Goal: Task Accomplishment & Management: Complete application form

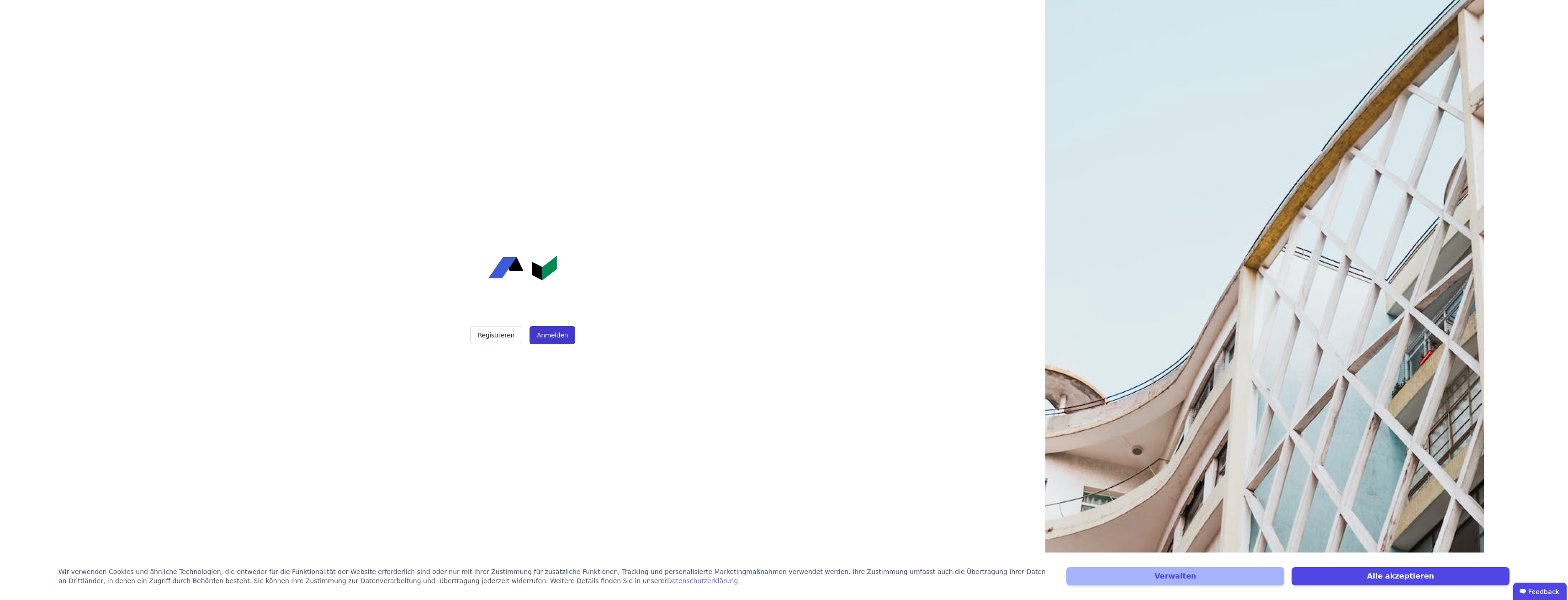
click at [548, 334] on button "Anmelden" at bounding box center [552, 335] width 46 height 18
click at [488, 333] on button "Registrieren" at bounding box center [496, 335] width 52 height 18
click at [535, 330] on button "Anmelden" at bounding box center [552, 335] width 46 height 18
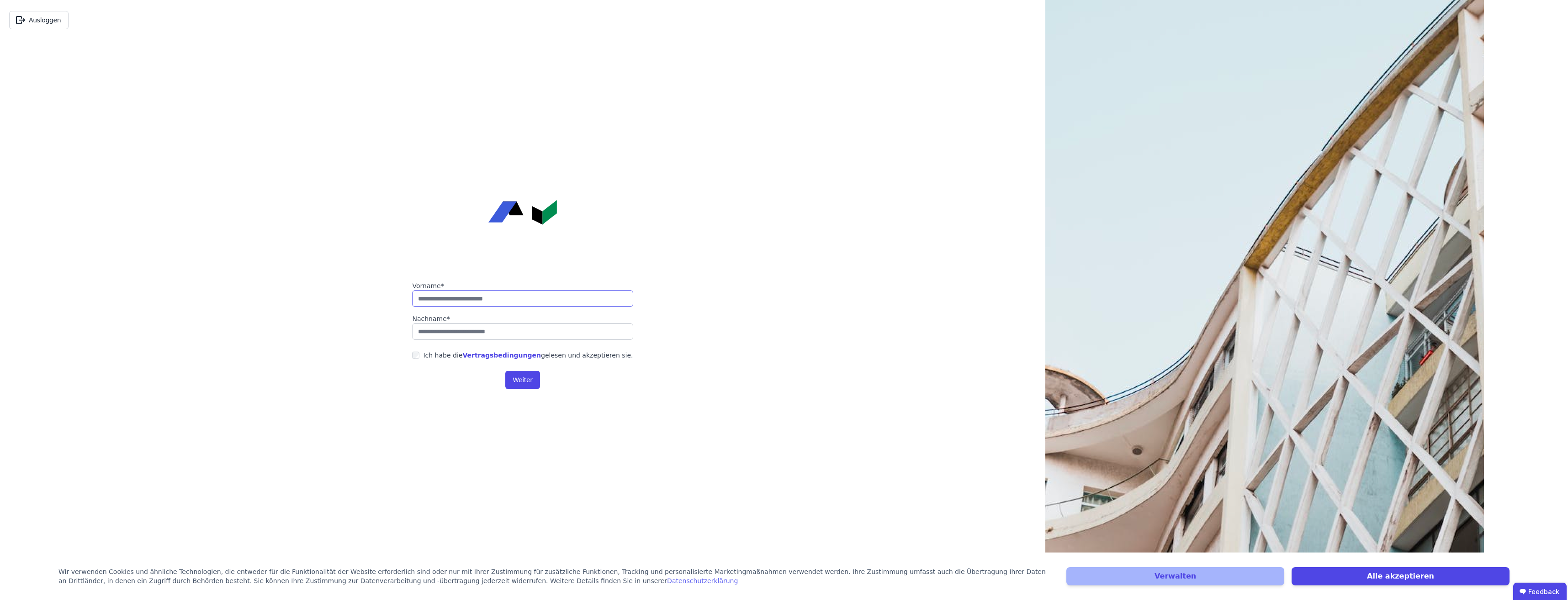
click at [461, 298] on input "string" at bounding box center [522, 298] width 221 height 16
type input "******"
click at [474, 330] on input "string" at bounding box center [522, 331] width 221 height 16
type input "****"
click at [530, 377] on button "Weiter" at bounding box center [522, 380] width 34 height 18
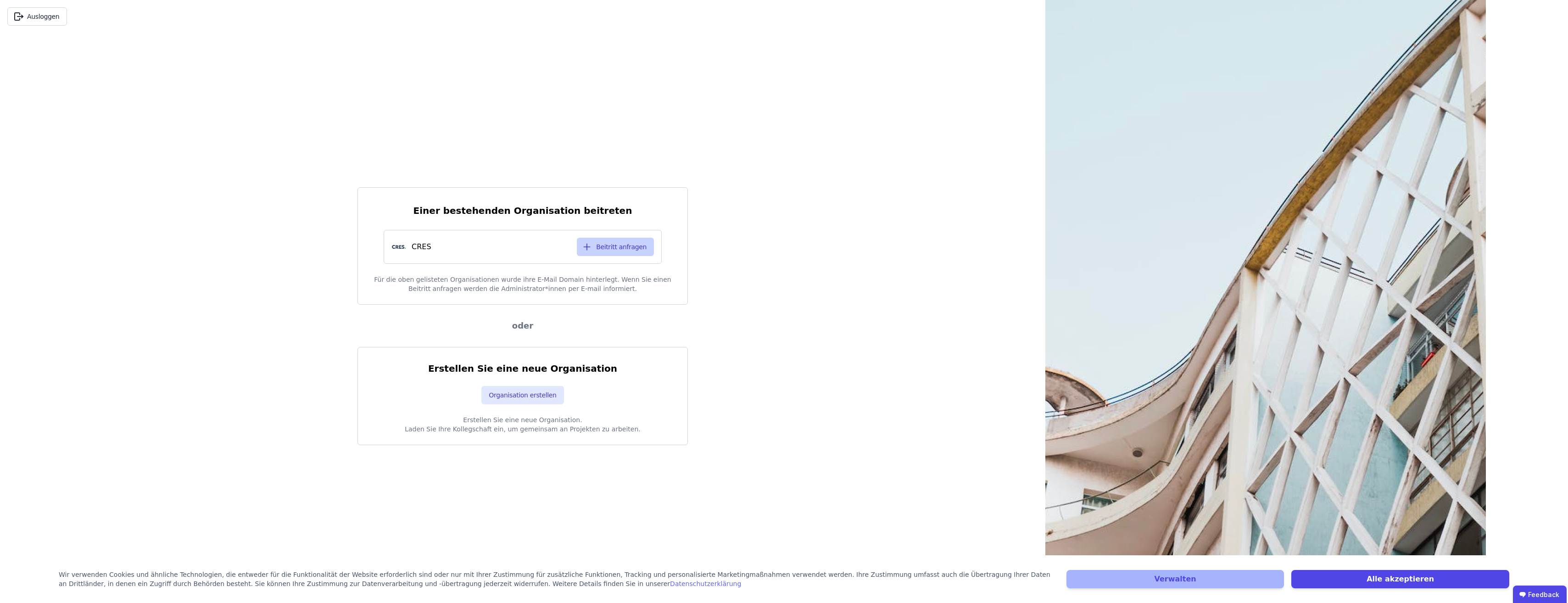
click at [614, 249] on button "Beitritt anfragen" at bounding box center [615, 247] width 77 height 18
click at [1365, 579] on button "Alle akzeptieren" at bounding box center [1400, 579] width 218 height 18
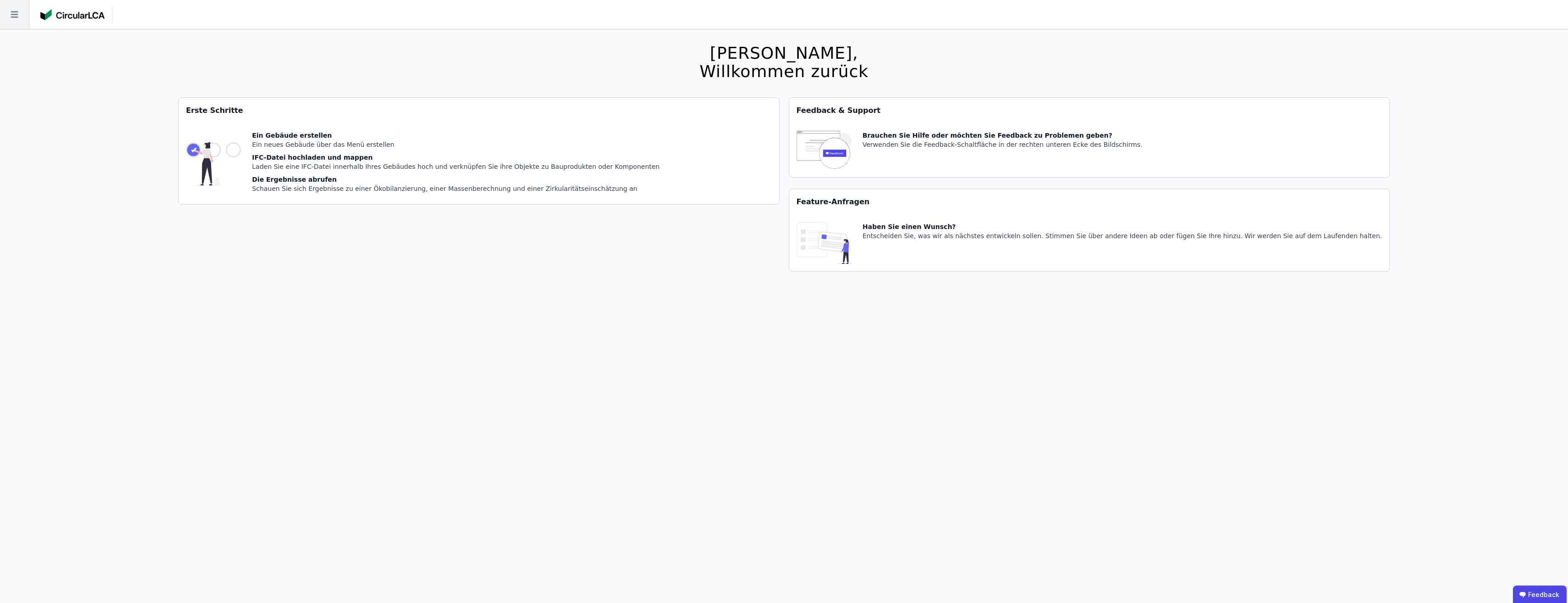
click at [6, 22] on icon at bounding box center [14, 14] width 29 height 29
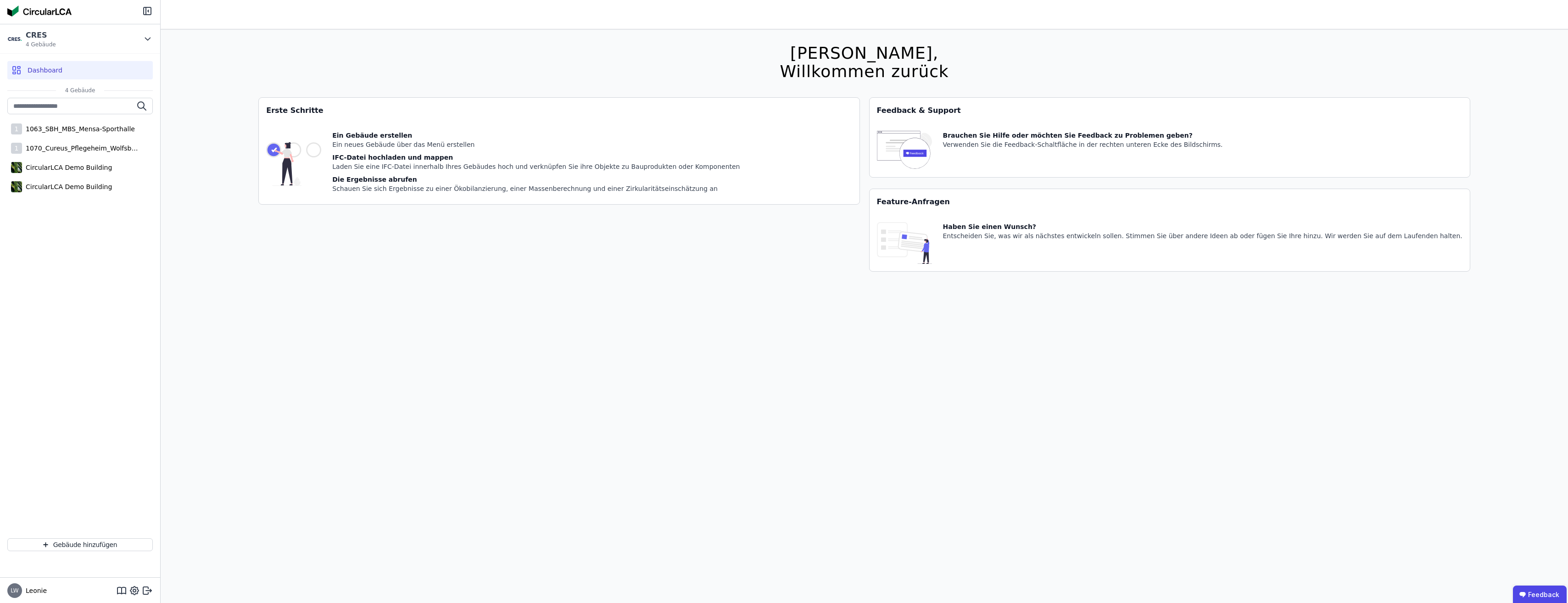
click at [93, 261] on div "1 1063_SBH_MBS_Mensa-Sporthalle 1 1070_Cureus_Pflegeheim_Wolfsbüttel CircularLC…" at bounding box center [80, 314] width 160 height 434
